Goal: Check status: Check status

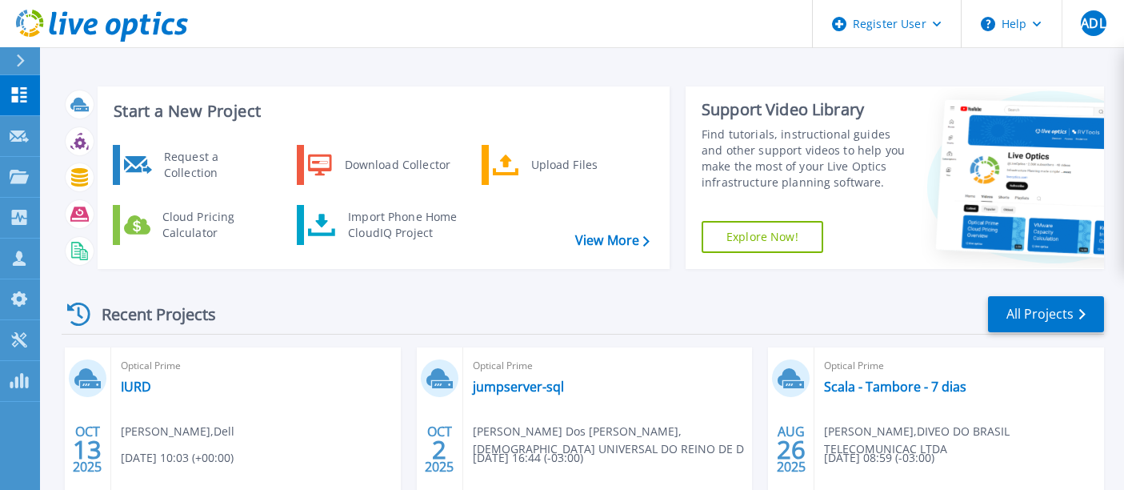
scroll to position [203, 0]
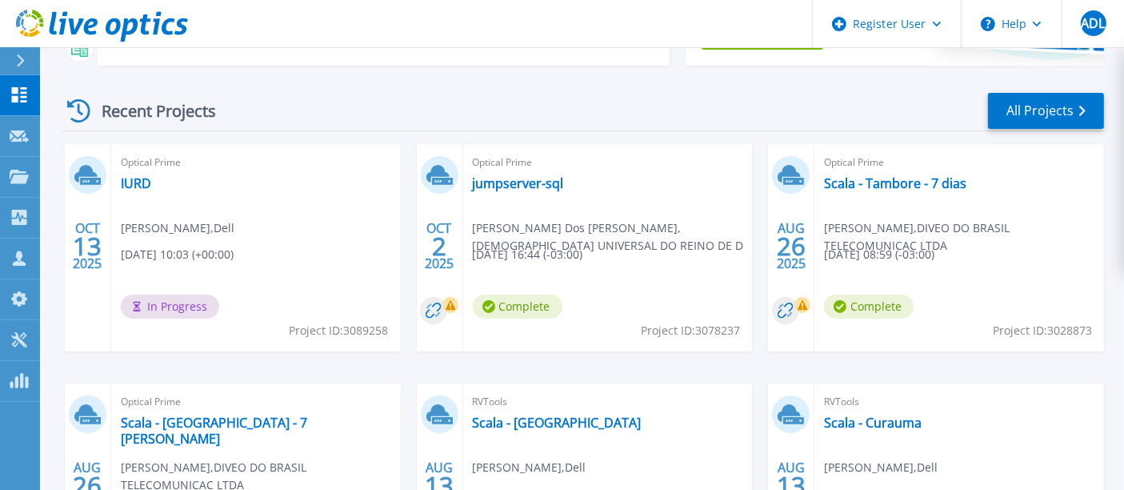
click at [131, 184] on link "IURD" at bounding box center [136, 183] width 30 height 16
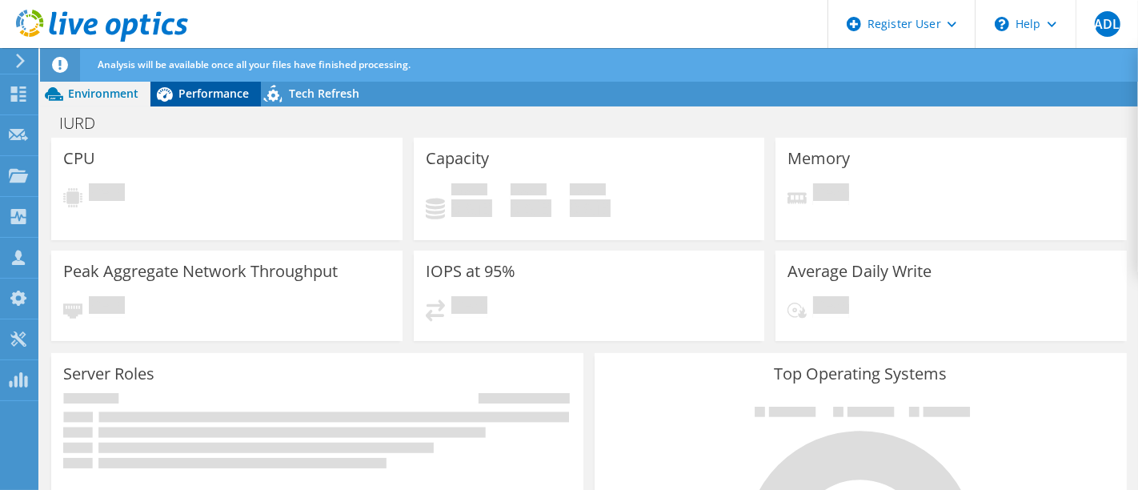
click at [223, 86] on span "Performance" at bounding box center [213, 93] width 70 height 15
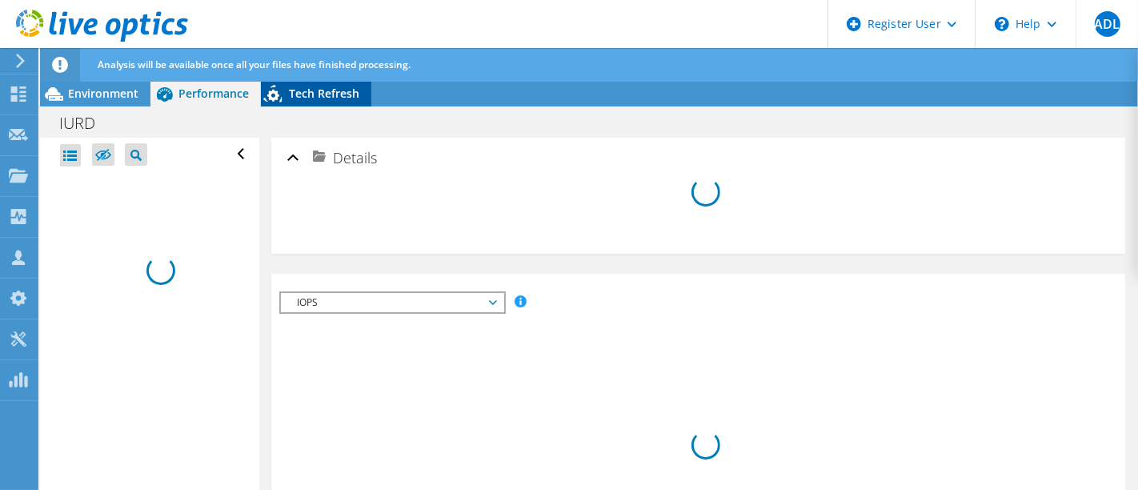
click at [283, 87] on icon at bounding box center [275, 96] width 28 height 33
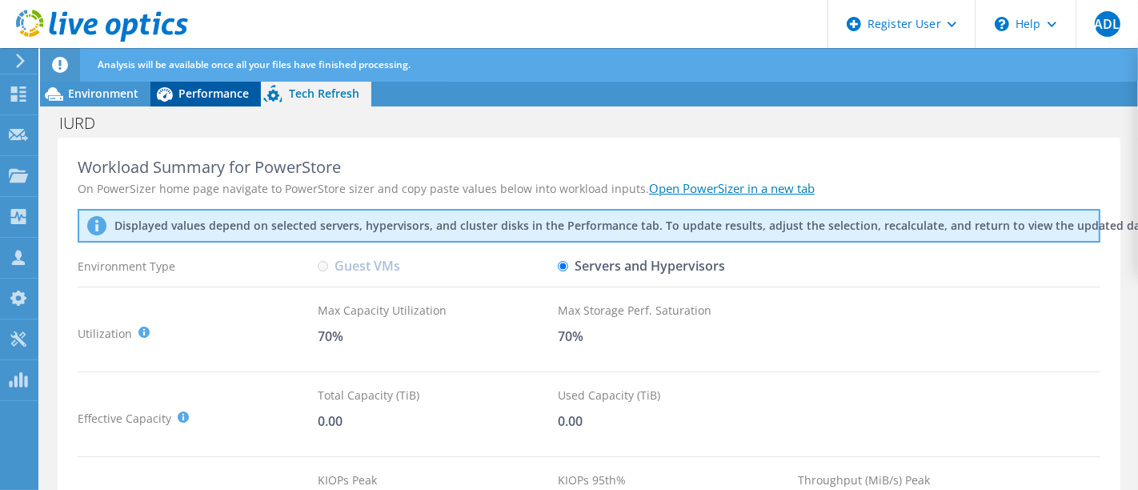
click at [233, 91] on span "Performance" at bounding box center [213, 93] width 70 height 15
